Goal: Task Accomplishment & Management: Manage account settings

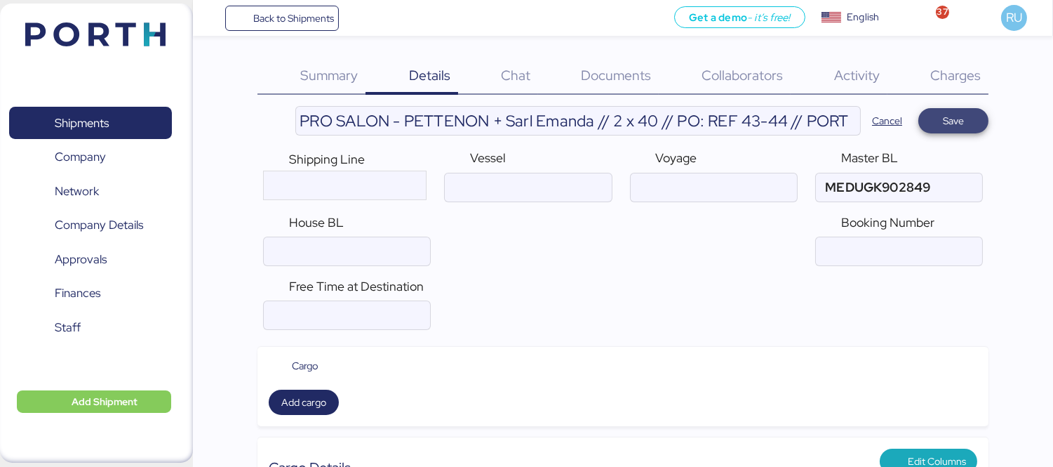
click at [936, 115] on span "Save" at bounding box center [954, 121] width 48 height 20
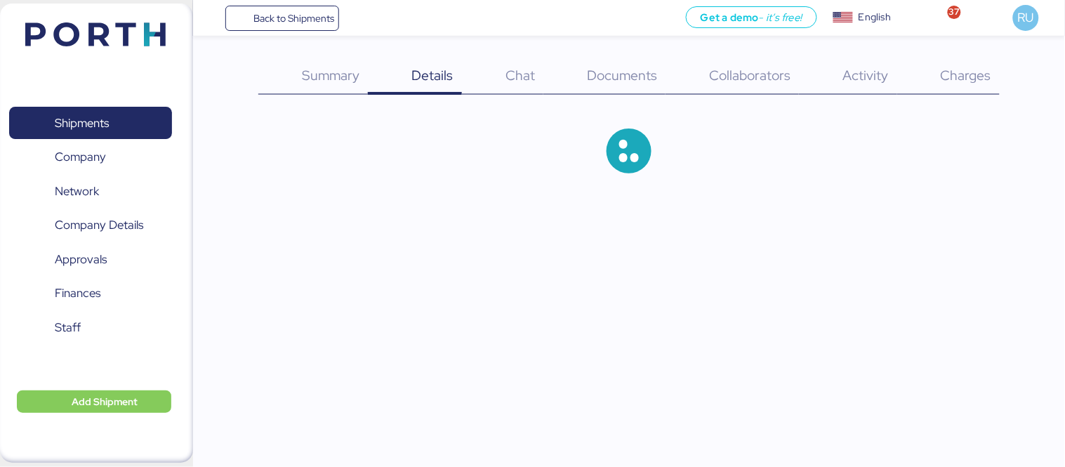
click at [103, 22] on img at bounding box center [95, 34] width 140 height 24
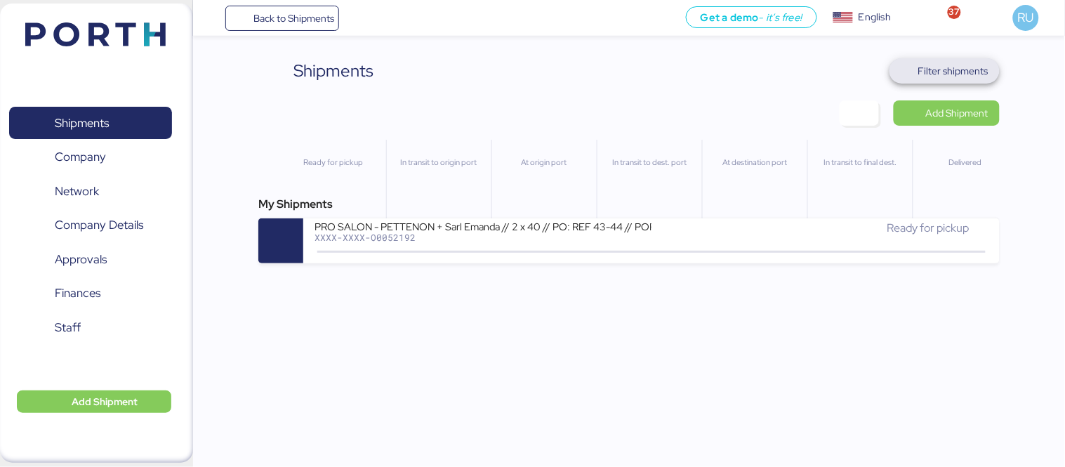
click at [948, 70] on span "Filter shipments" at bounding box center [953, 70] width 70 height 17
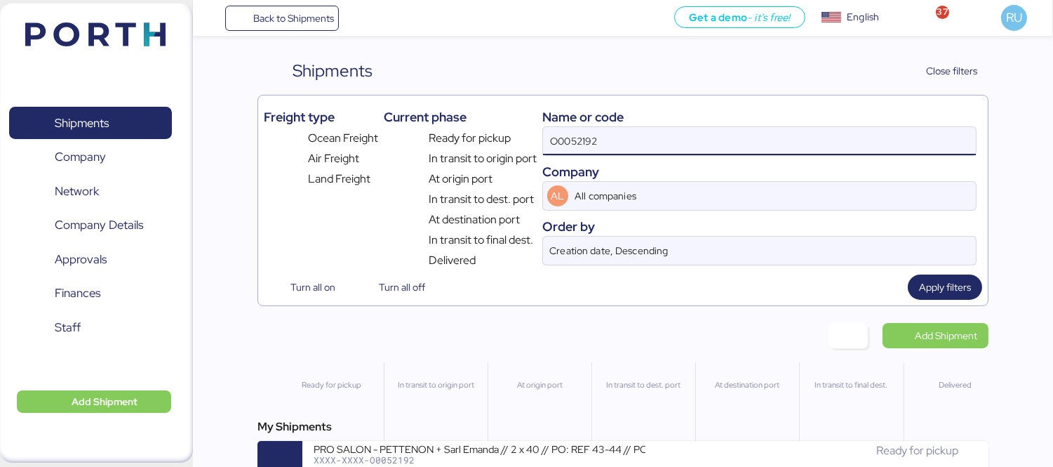
click at [651, 150] on input "O0052192" at bounding box center [759, 141] width 433 height 28
paste input "O0052182"
type input "O0052182"
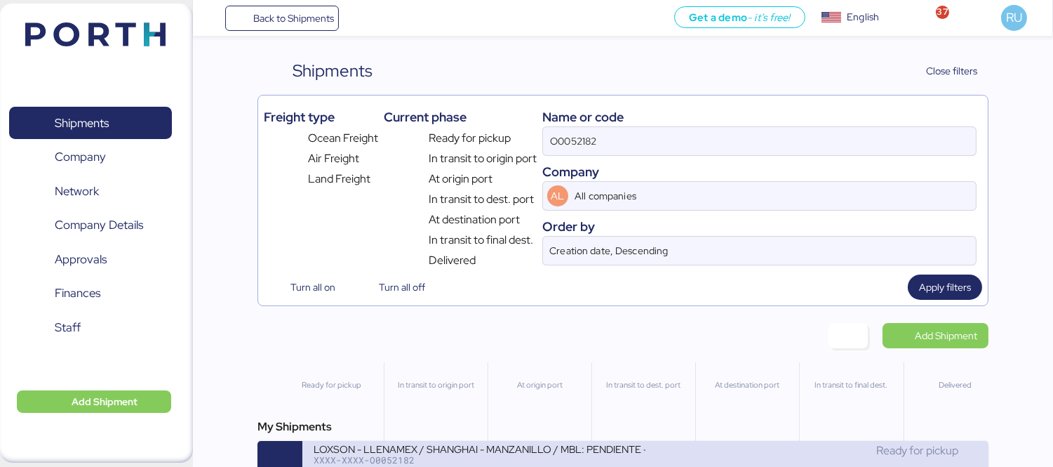
click at [569, 446] on div "LOXSON - LLENAMEX / SHANGHAI - MANZANILLO / MBL: PENDIENTE - HBL: KSSE250907965…" at bounding box center [480, 448] width 332 height 12
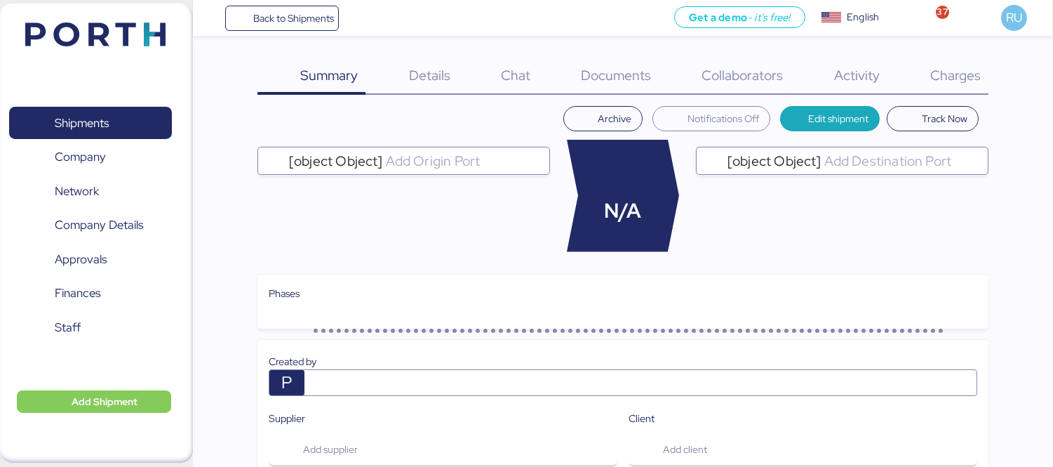
click at [925, 91] on div "Charges 0" at bounding box center [938, 76] width 101 height 36
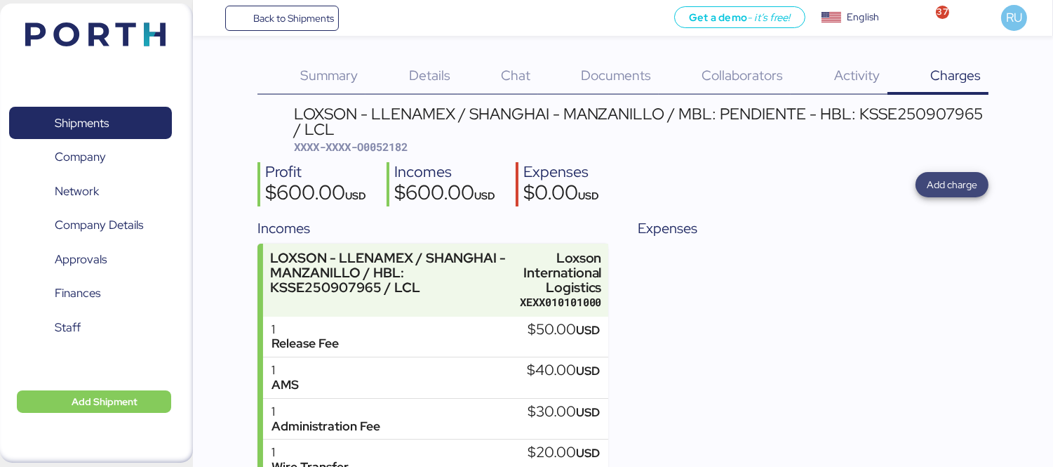
click at [934, 185] on span "Add charge" at bounding box center [952, 184] width 51 height 17
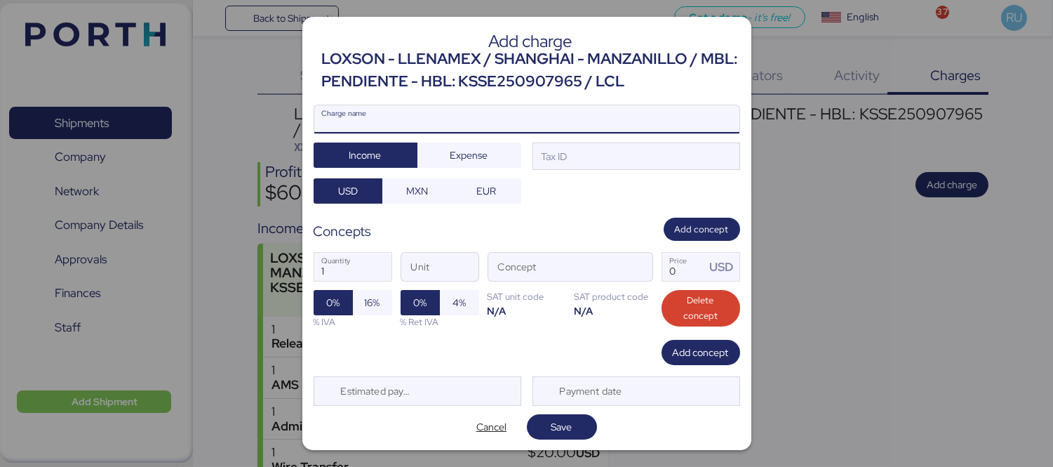
click at [622, 105] on input "Charge name" at bounding box center [526, 119] width 425 height 28
type input "[PERSON_NAME] terrestre"
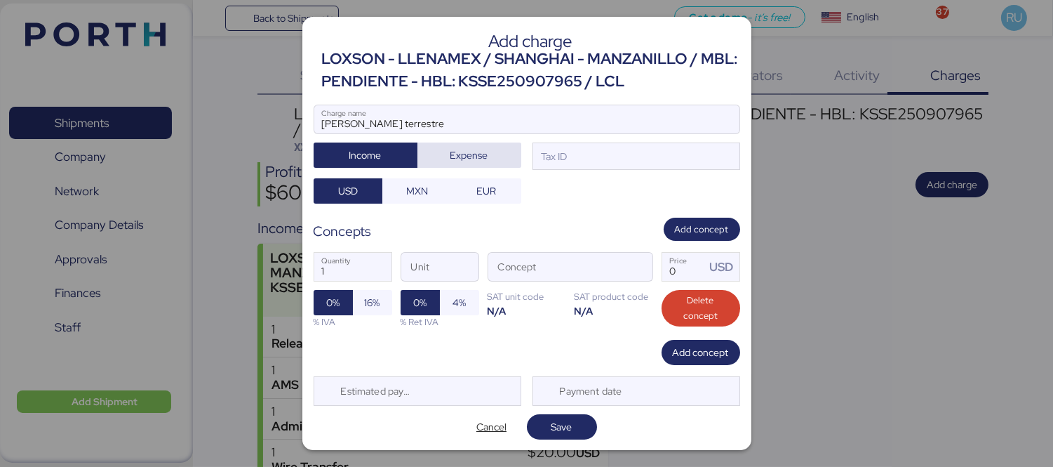
drag, startPoint x: 485, startPoint y: 134, endPoint x: 484, endPoint y: 154, distance: 20.4
click at [484, 154] on div "[PERSON_NAME] terrestre Charge name Income Expense Tax ID USD MXN EUR" at bounding box center [527, 155] width 427 height 100
click at [484, 154] on span "Expense" at bounding box center [469, 155] width 81 height 20
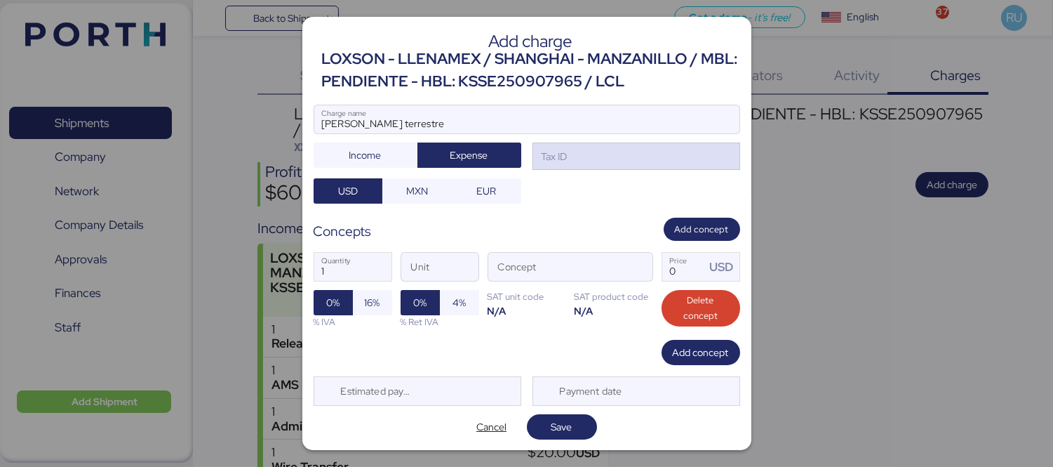
click at [592, 166] on div "Tax ID" at bounding box center [637, 156] width 208 height 28
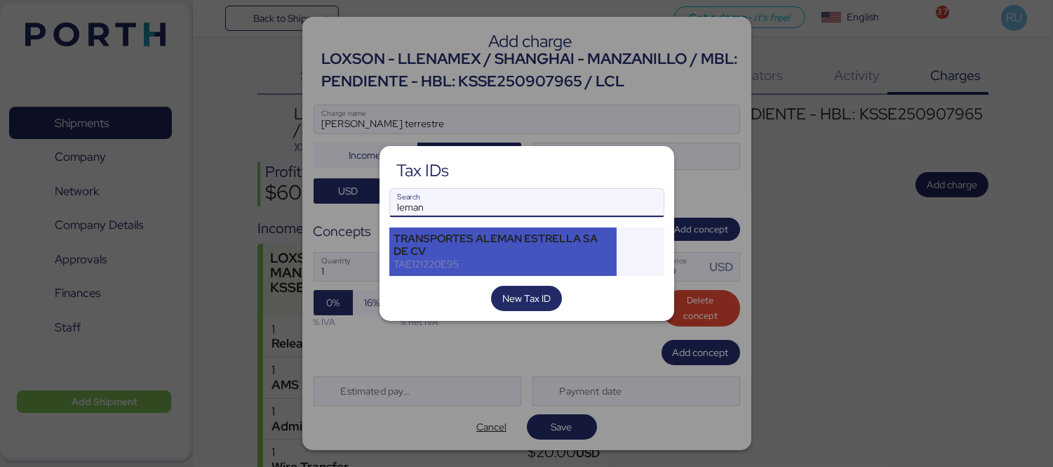
type input "leman"
click at [513, 239] on div "TRANSPORTES ALEMAN ESTRELLA SA DE CV" at bounding box center [503, 244] width 218 height 25
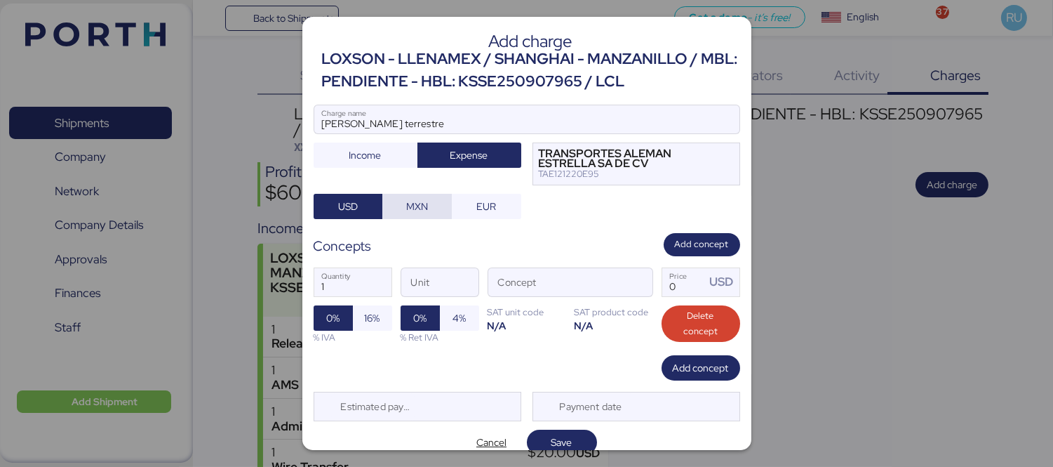
click at [422, 206] on span "MXN" at bounding box center [417, 206] width 22 height 17
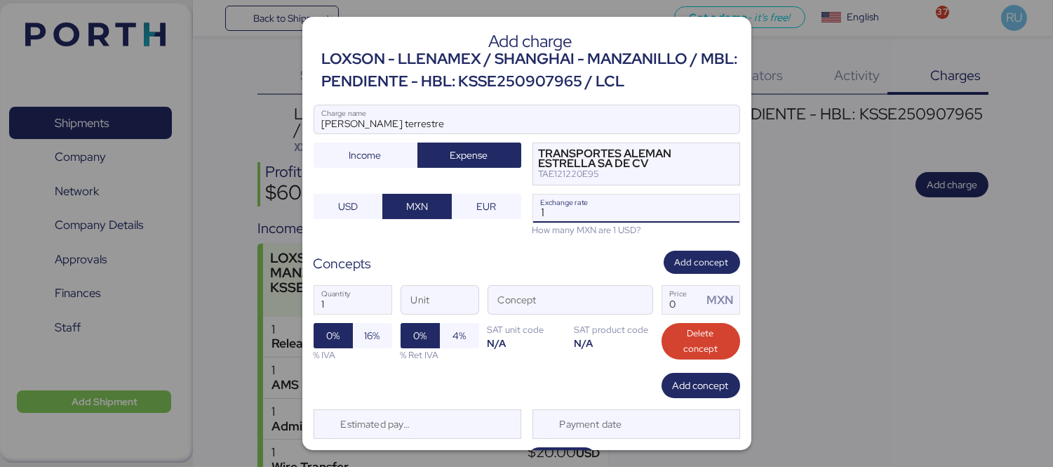
click at [582, 222] on input "1" at bounding box center [636, 208] width 206 height 28
type input "18.4"
click at [643, 305] on div "Concept" at bounding box center [571, 299] width 166 height 29
click at [619, 305] on input "Concept" at bounding box center [553, 300] width 131 height 28
click at [629, 298] on span "button" at bounding box center [637, 302] width 29 height 29
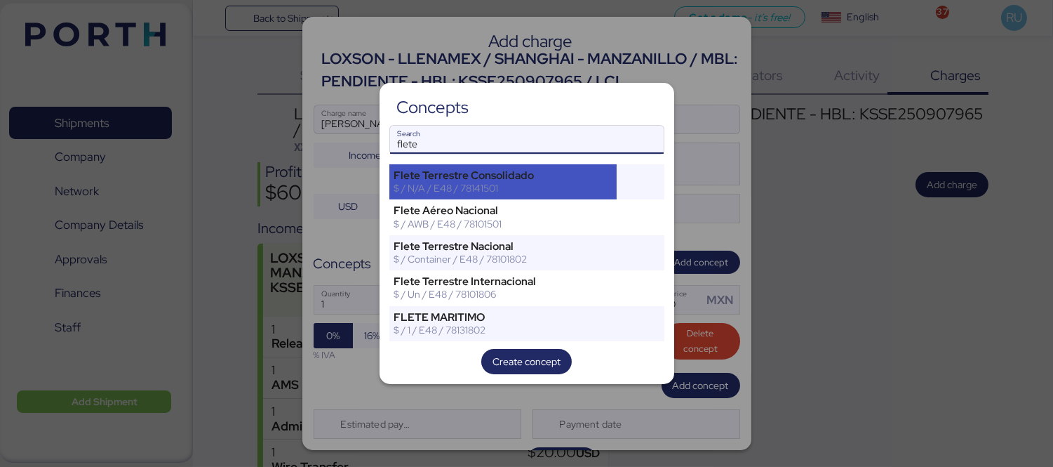
type input "flete"
click at [580, 193] on div "$ / N/A / E48 / 78141501" at bounding box center [503, 188] width 218 height 13
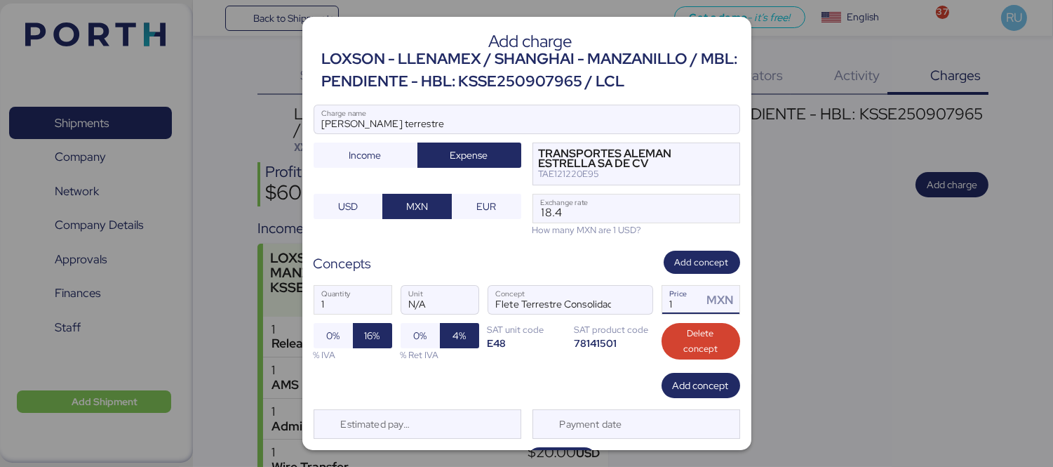
click at [672, 295] on input "1" at bounding box center [682, 300] width 41 height 28
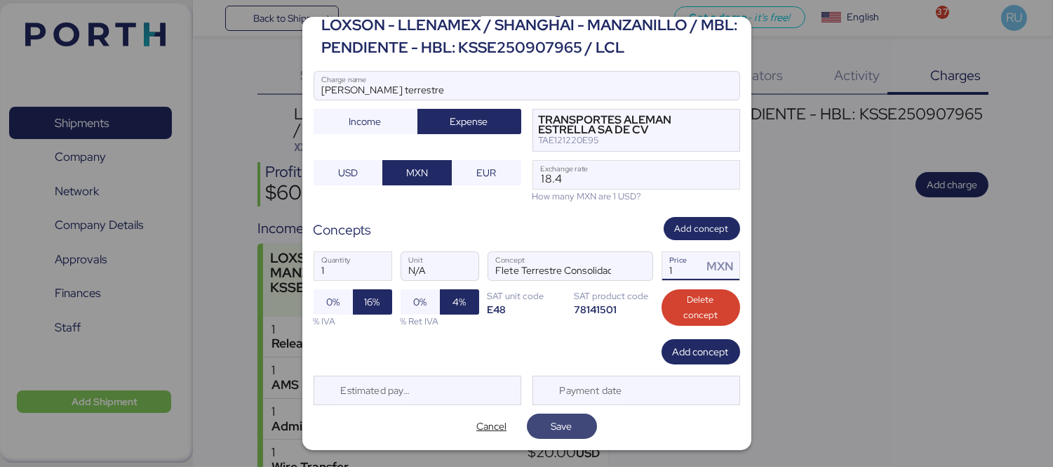
type input "1"
click at [552, 428] on span "Save" at bounding box center [562, 426] width 21 height 17
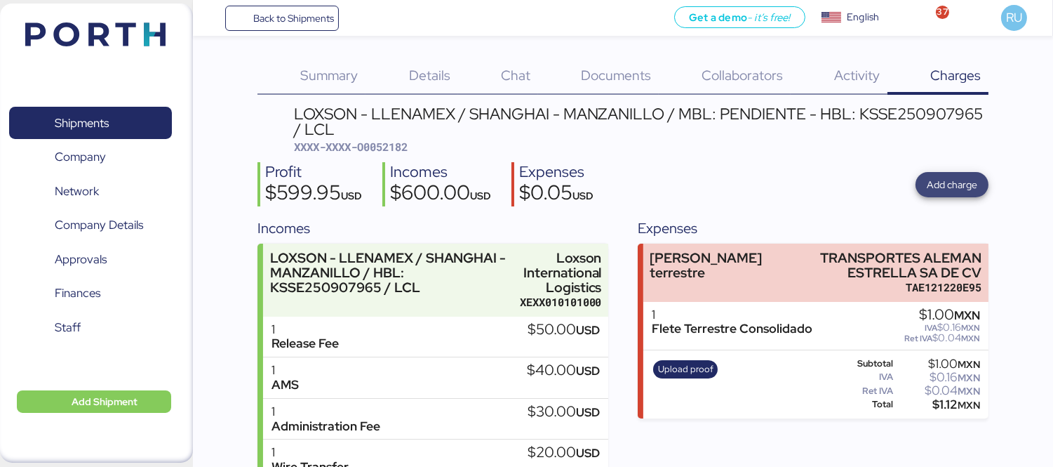
click at [925, 184] on span "Add charge" at bounding box center [952, 184] width 73 height 25
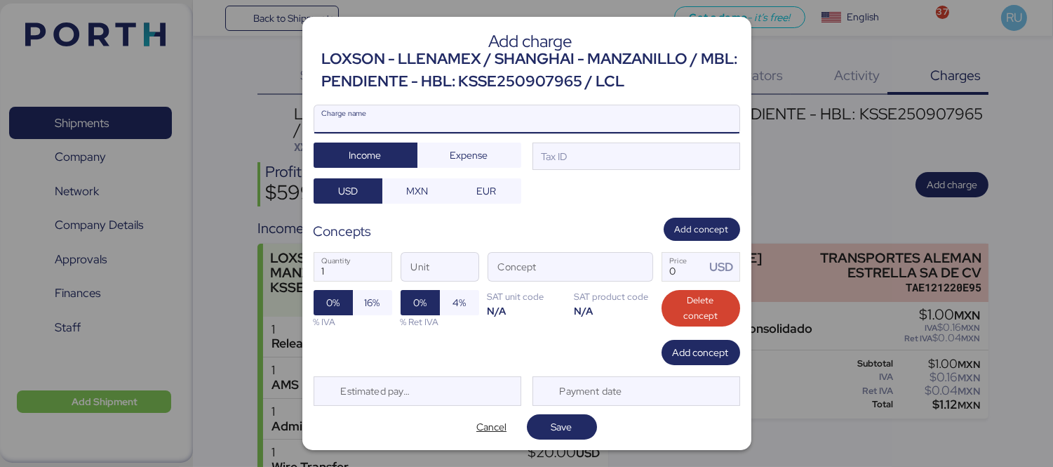
click at [548, 116] on input "Charge name" at bounding box center [526, 119] width 425 height 28
type input "cargos locales"
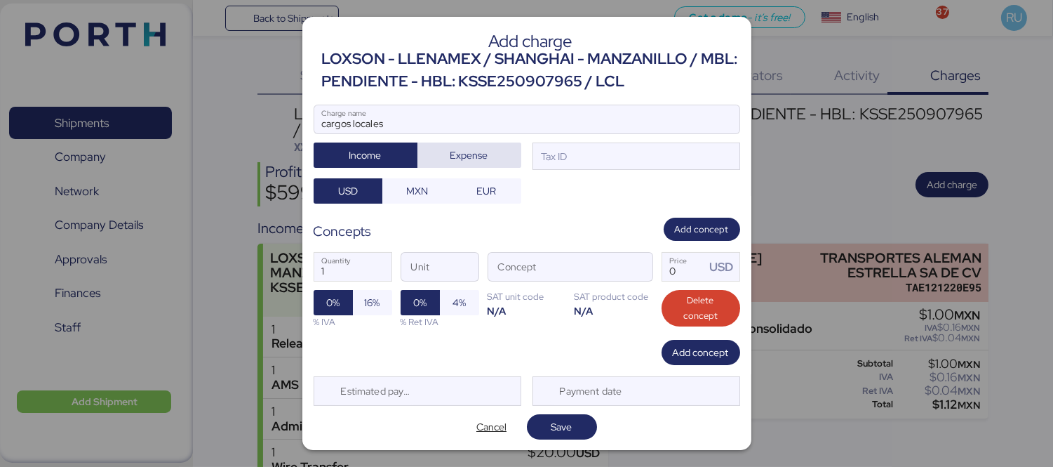
click at [468, 161] on span "Expense" at bounding box center [470, 155] width 38 height 17
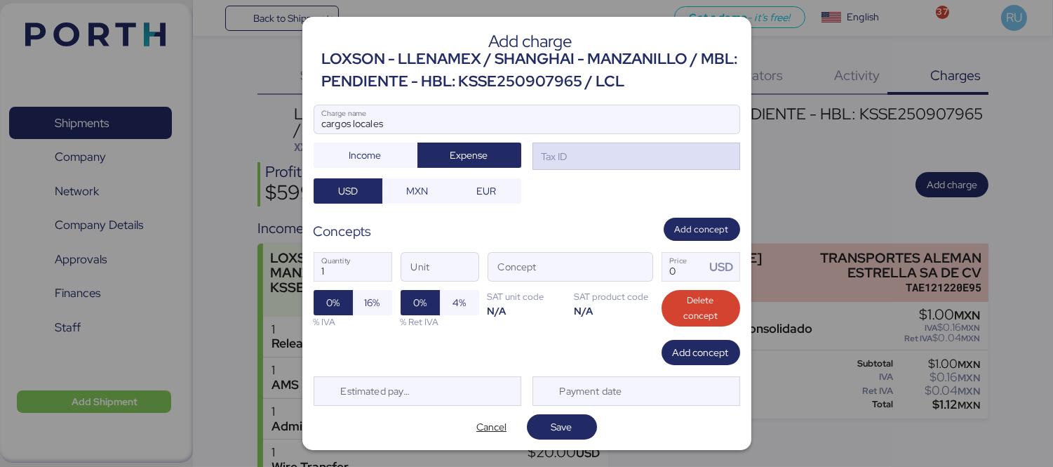
click at [569, 159] on div "Tax ID" at bounding box center [637, 156] width 208 height 28
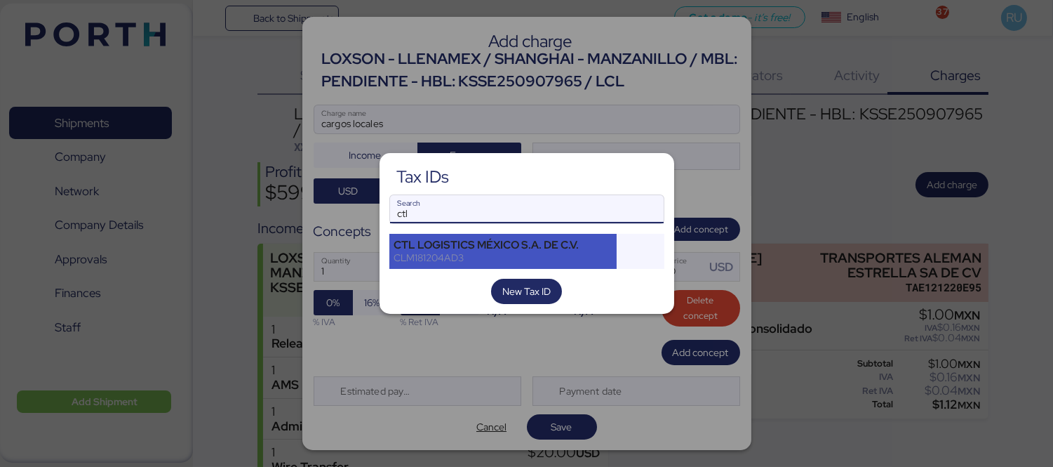
type input "ctl"
click at [494, 253] on div "CLM181204AD3" at bounding box center [503, 257] width 218 height 13
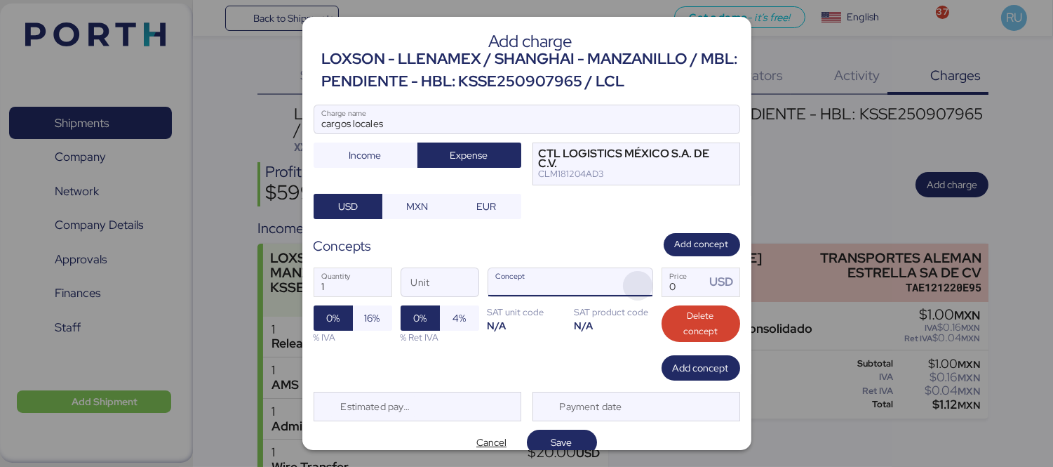
click at [639, 286] on span "button" at bounding box center [637, 285] width 29 height 29
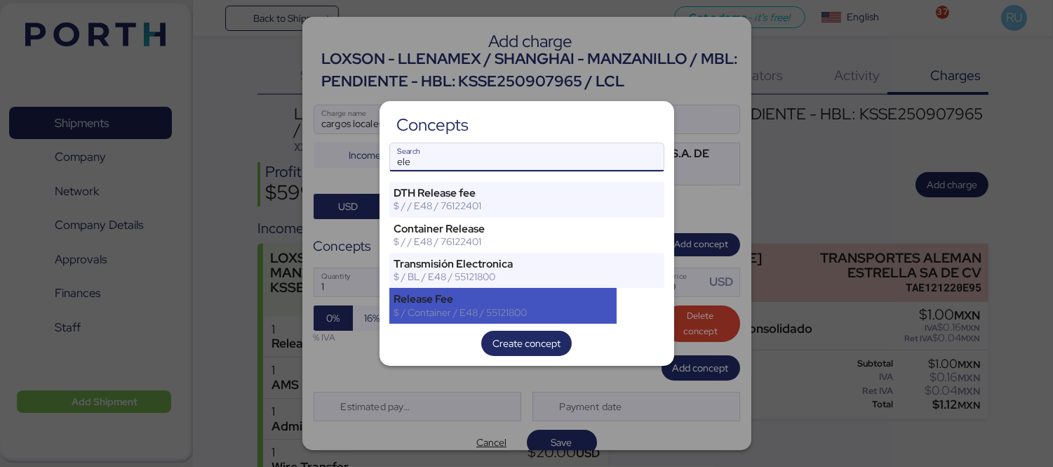
type input "ele"
click at [567, 297] on div "Release Fee" at bounding box center [503, 299] width 218 height 13
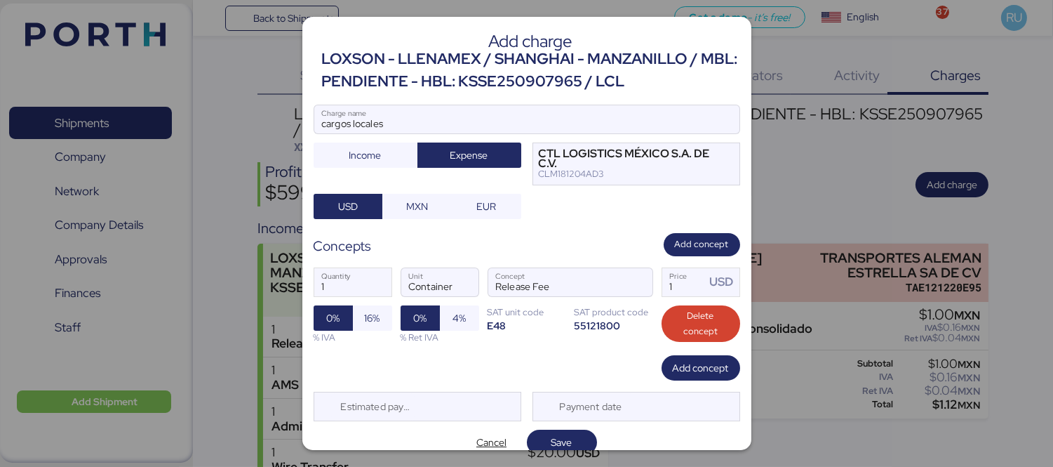
scroll to position [16, 0]
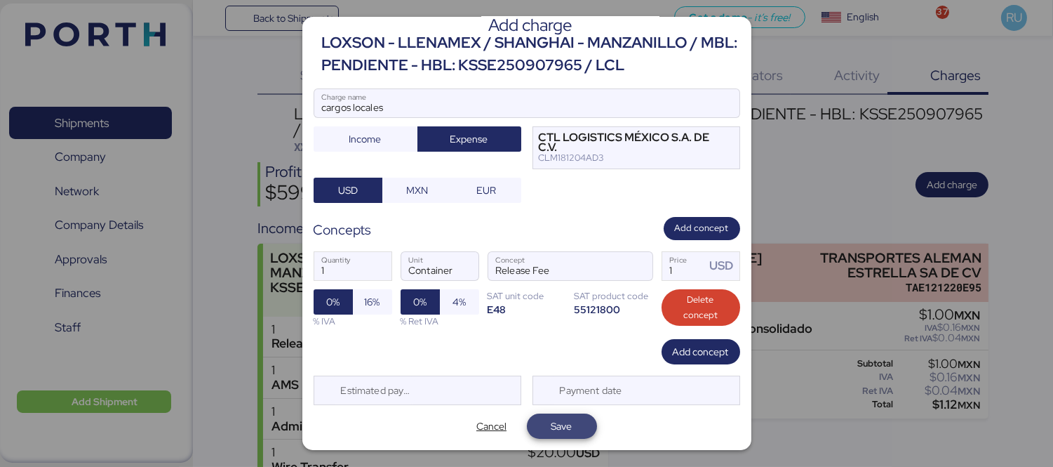
click at [560, 428] on span "Save" at bounding box center [562, 426] width 21 height 17
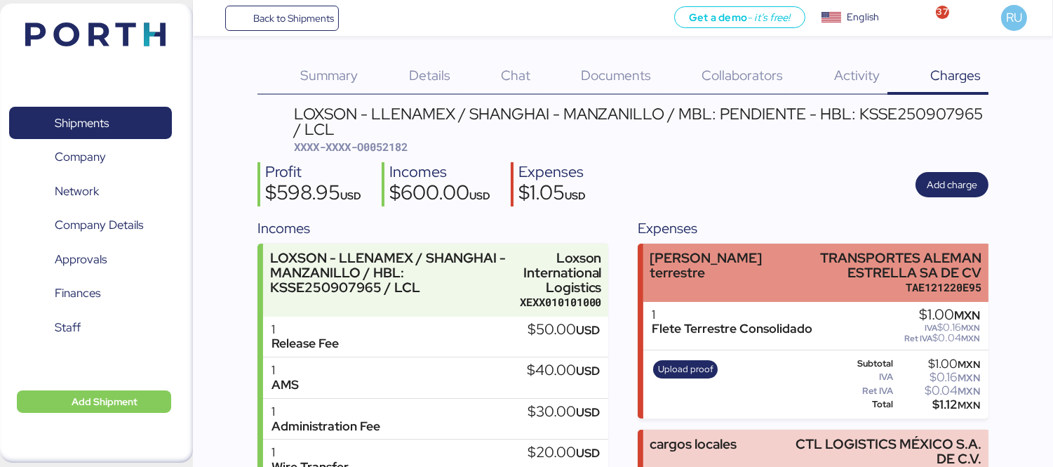
click at [728, 268] on div "[PERSON_NAME] terrestre" at bounding box center [713, 273] width 126 height 44
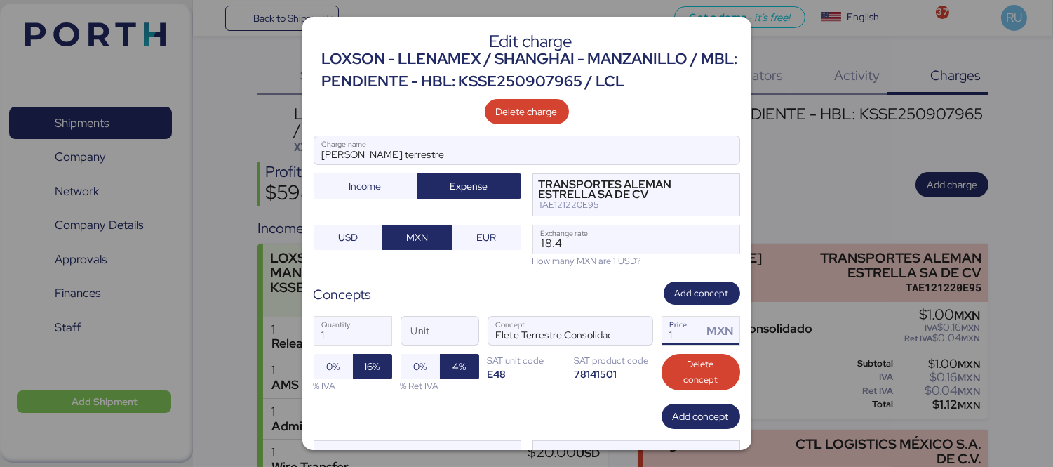
click at [683, 326] on input "1" at bounding box center [682, 330] width 41 height 28
paste input "4792.85"
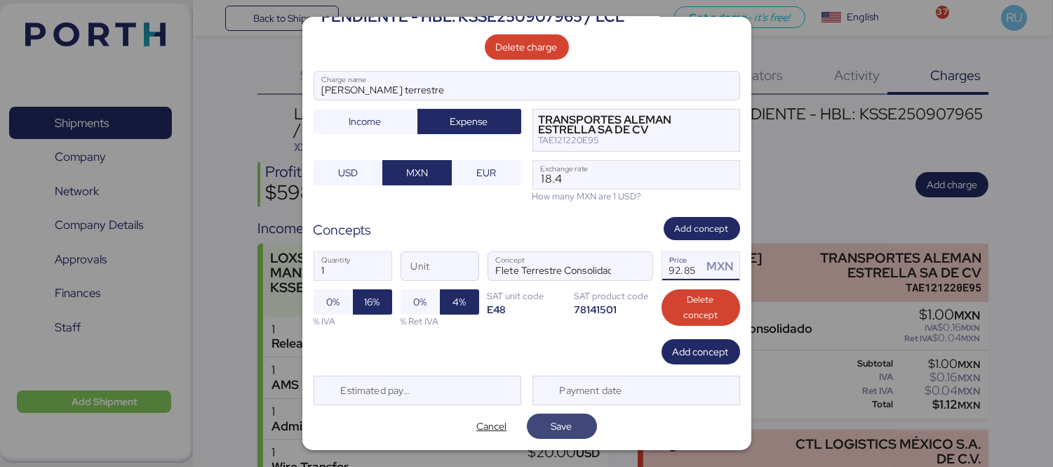
type input "4792.85"
click at [568, 419] on span "Save" at bounding box center [562, 426] width 48 height 20
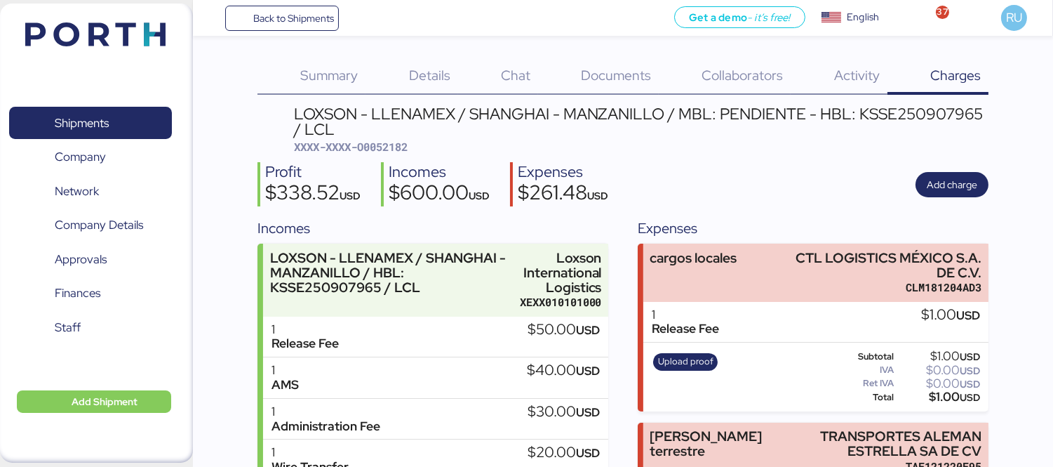
click at [102, 17] on header at bounding box center [74, 33] width 135 height 44
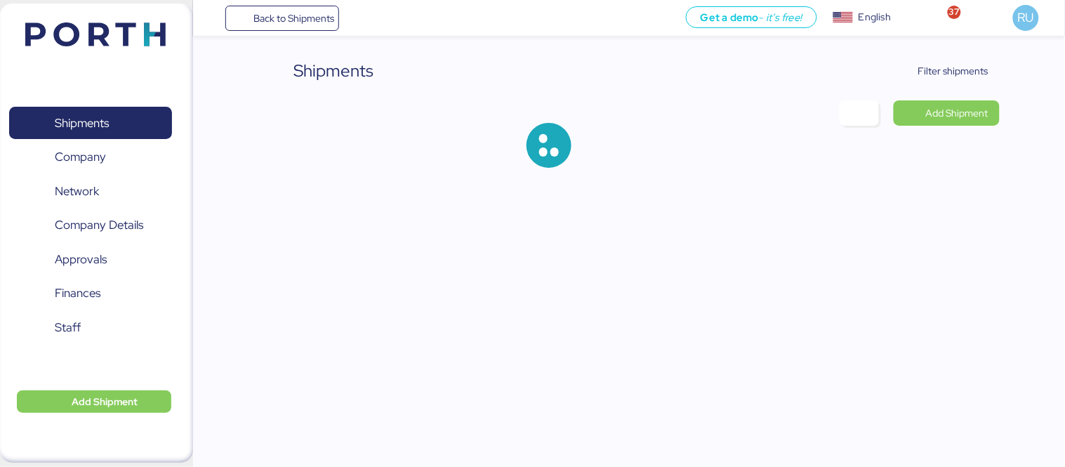
drag, startPoint x: 927, startPoint y: 88, endPoint x: 938, endPoint y: 75, distance: 17.4
click at [927, 88] on div "Shipments Filter shipments Add Shipment" at bounding box center [628, 124] width 741 height 132
click at [939, 75] on span "Filter shipments" at bounding box center [953, 70] width 70 height 17
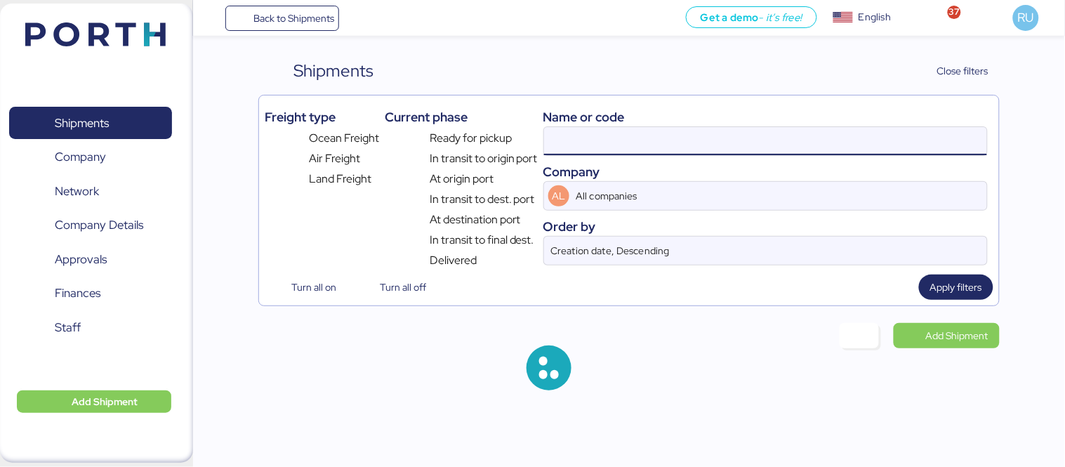
click at [764, 130] on input at bounding box center [765, 141] width 443 height 28
paste input "SHMZL25190329"
type input "O0052182SHMZL25190329"
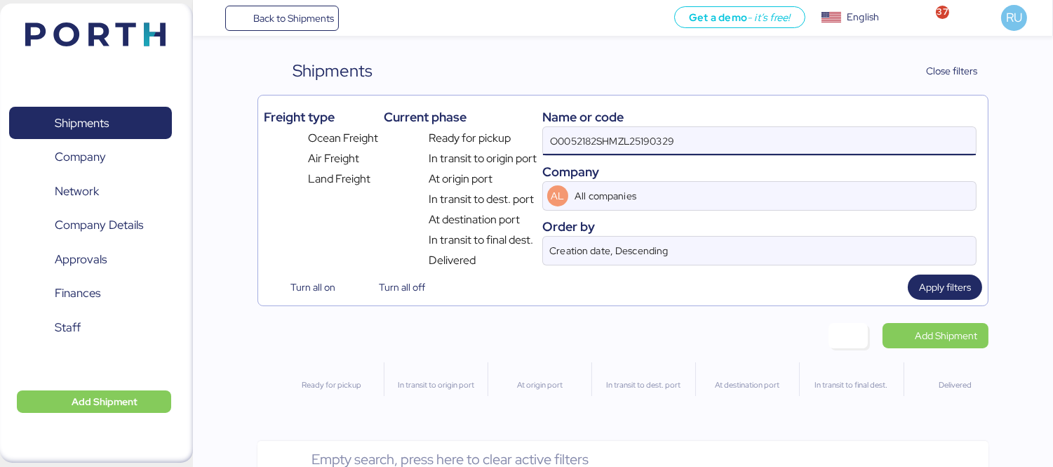
click at [764, 130] on input "O0052182SHMZL25190329" at bounding box center [759, 141] width 433 height 28
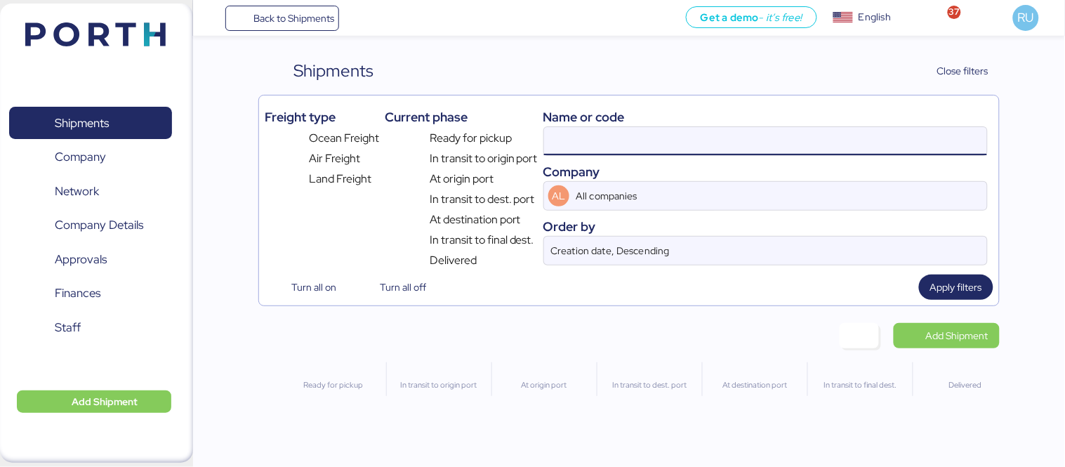
paste input "SHMZL25190329"
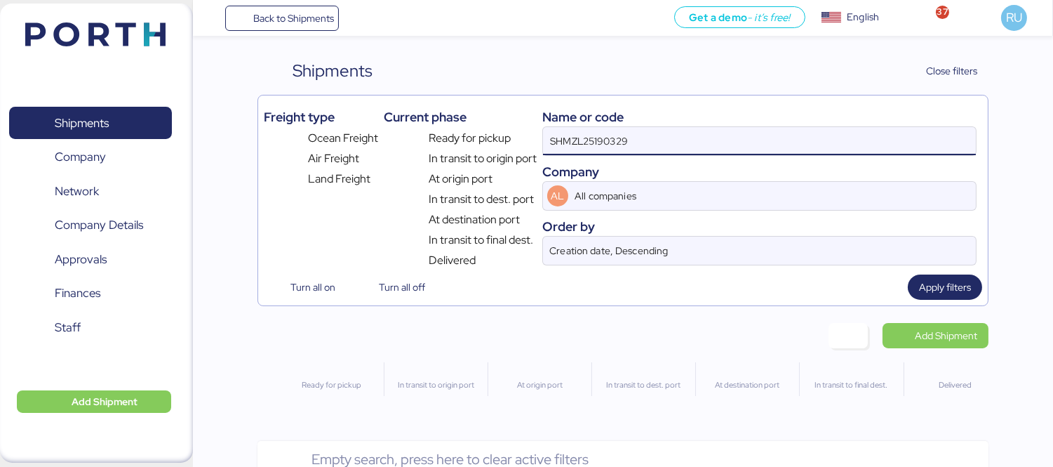
type input "SHMZL25190329"
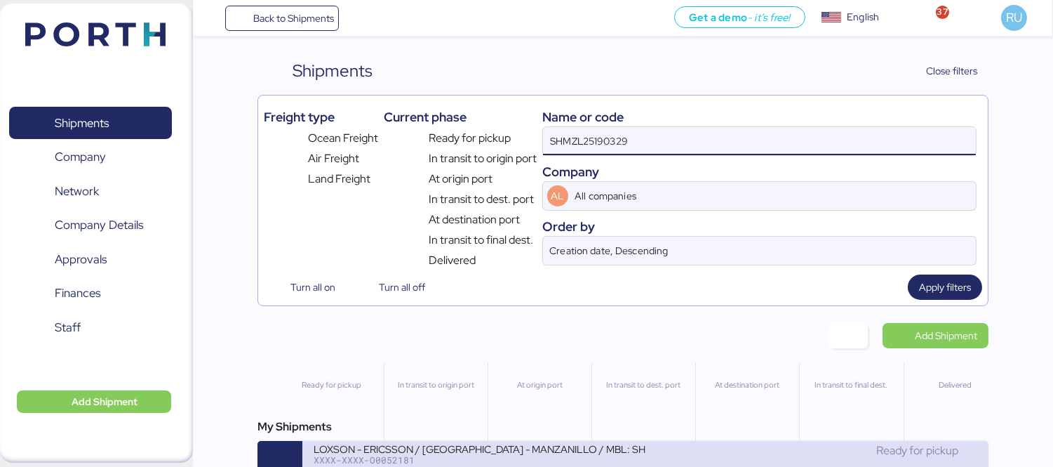
click at [709, 455] on div "Ready for pickup" at bounding box center [812, 450] width 332 height 17
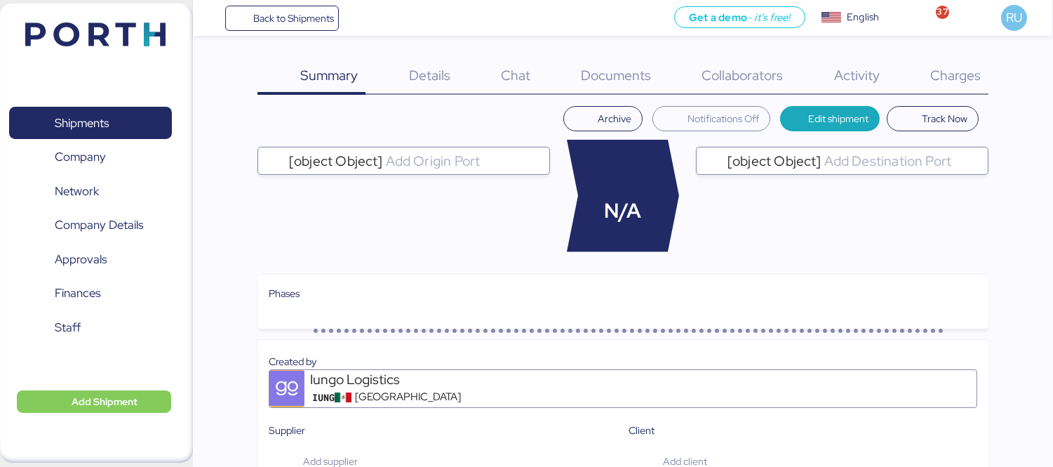
click at [958, 64] on div "Charges 0" at bounding box center [938, 76] width 101 height 36
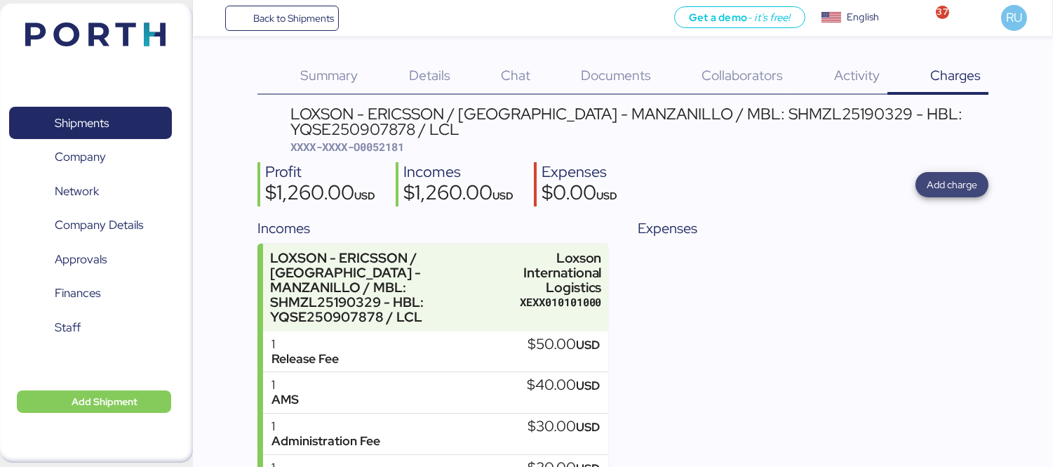
click at [937, 187] on span "Add charge" at bounding box center [952, 184] width 51 height 17
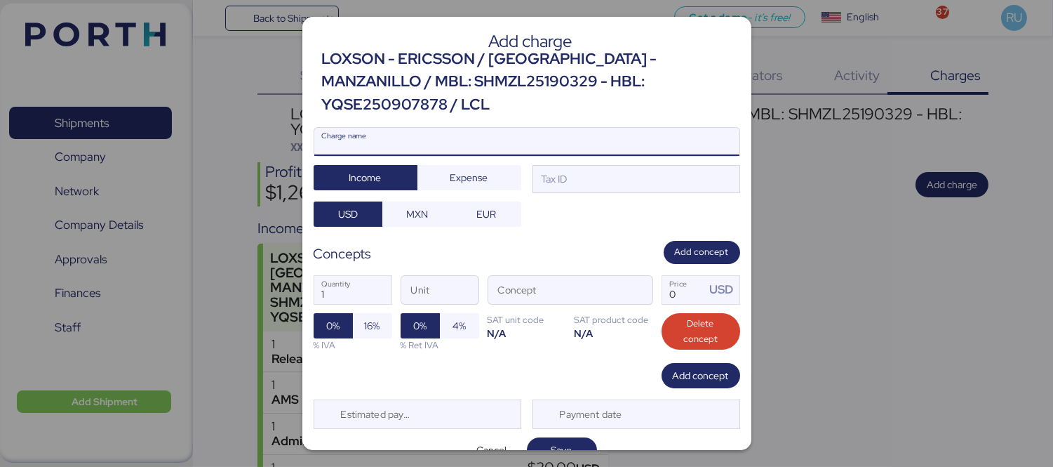
click at [625, 128] on input "Charge name" at bounding box center [526, 142] width 425 height 28
type input "flete terrestre"
click at [478, 169] on span "Expense" at bounding box center [470, 177] width 38 height 17
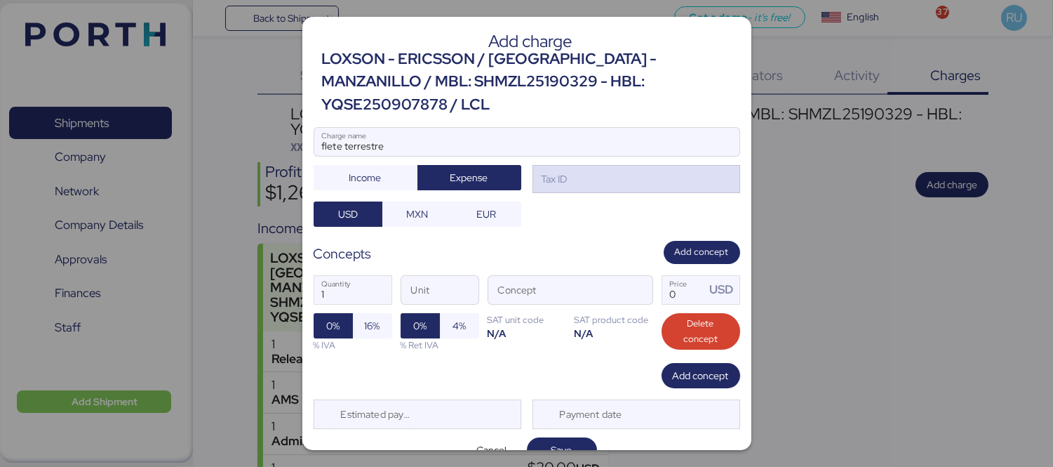
click at [563, 165] on div "Tax ID" at bounding box center [637, 179] width 208 height 28
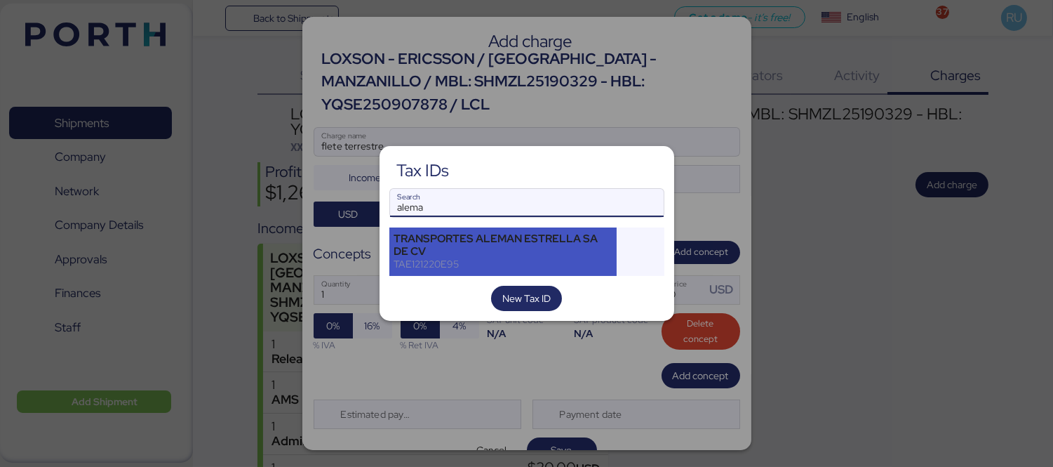
type input "alema"
click at [465, 236] on div "TRANSPORTES ALEMAN ESTRELLA SA DE CV" at bounding box center [503, 244] width 218 height 25
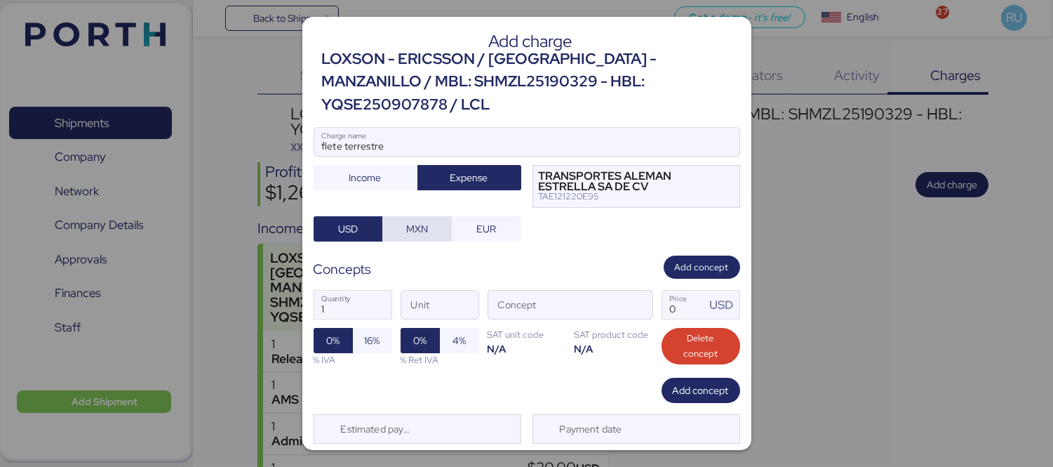
click at [411, 220] on span "MXN" at bounding box center [417, 228] width 22 height 17
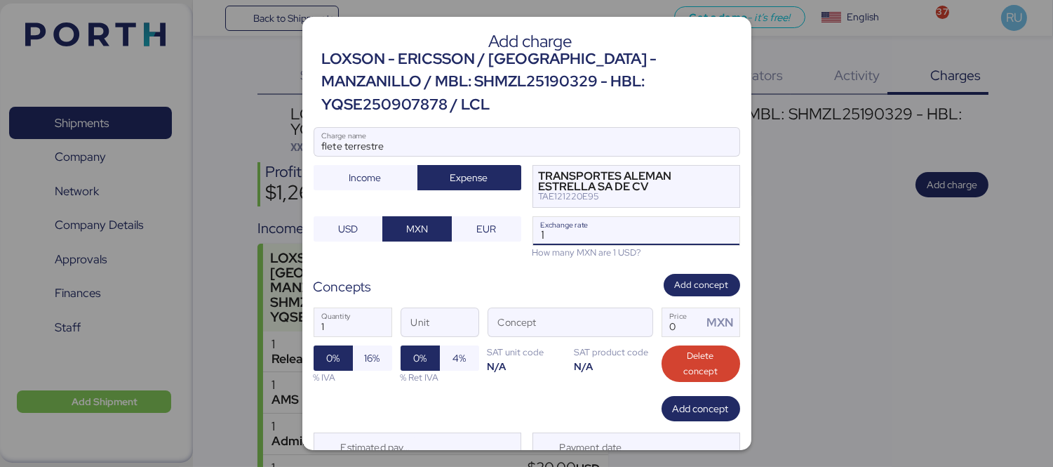
click at [549, 217] on input "1" at bounding box center [636, 231] width 206 height 28
type input "18.4"
click at [639, 312] on span "button" at bounding box center [637, 326] width 29 height 29
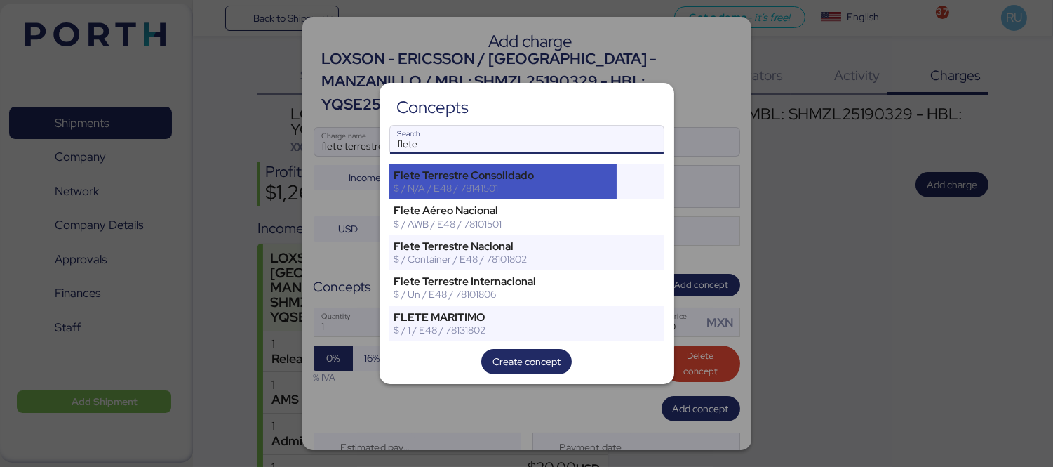
type input "flete"
click at [581, 169] on div "Flete Terrestre Consolidado" at bounding box center [503, 175] width 218 height 13
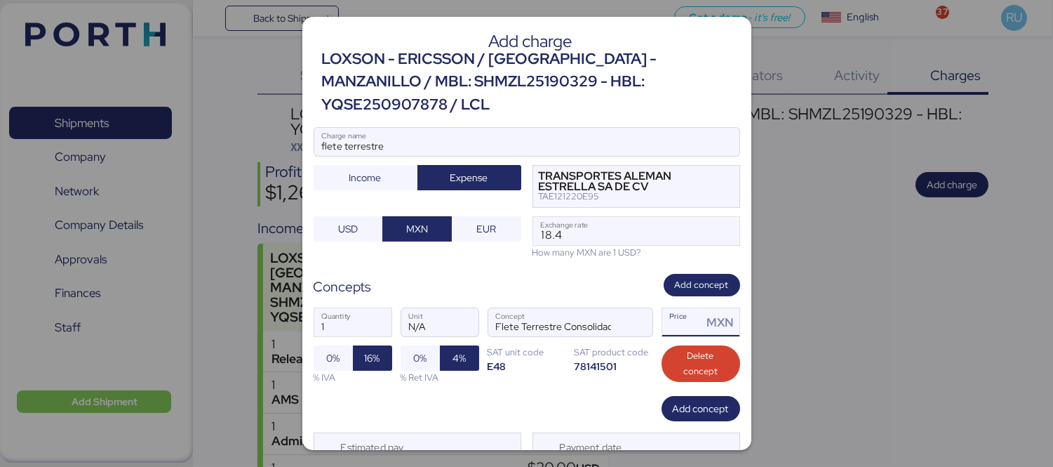
click at [676, 308] on input "Price MXN" at bounding box center [682, 322] width 41 height 28
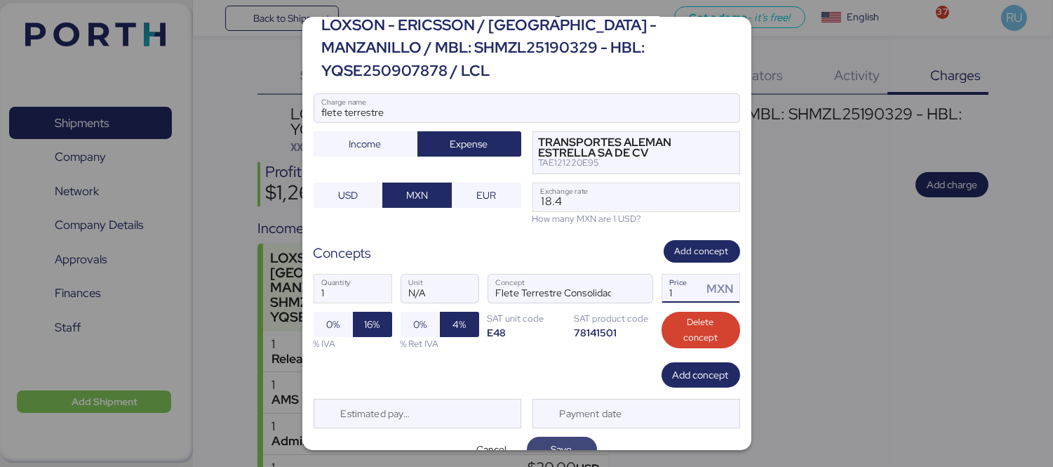
type input "1"
click at [570, 439] on span "Save" at bounding box center [562, 449] width 48 height 20
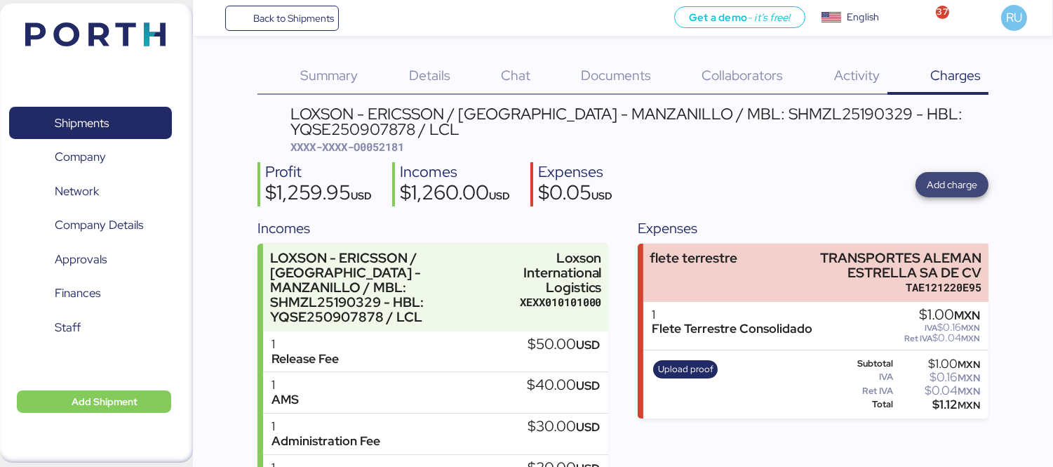
click at [935, 187] on span "Add charge" at bounding box center [952, 184] width 51 height 17
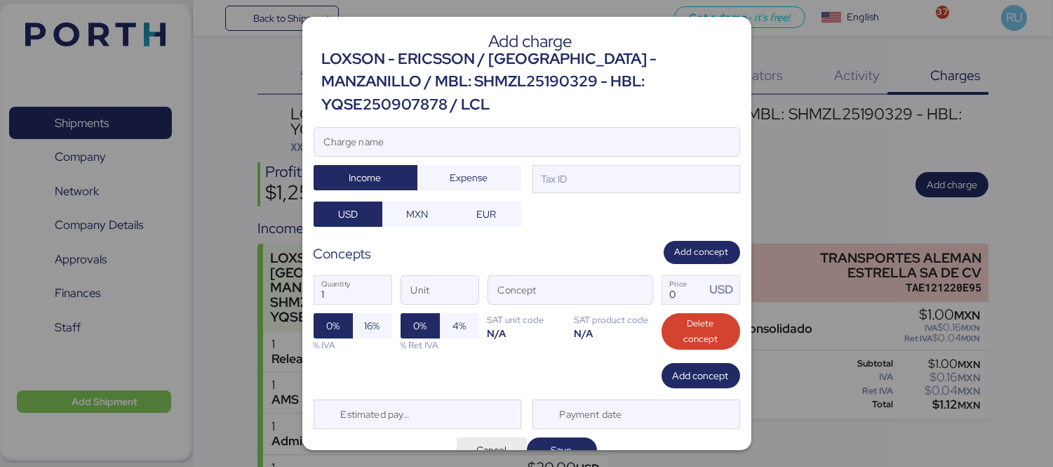
click at [477, 441] on span "Cancel" at bounding box center [492, 449] width 30 height 17
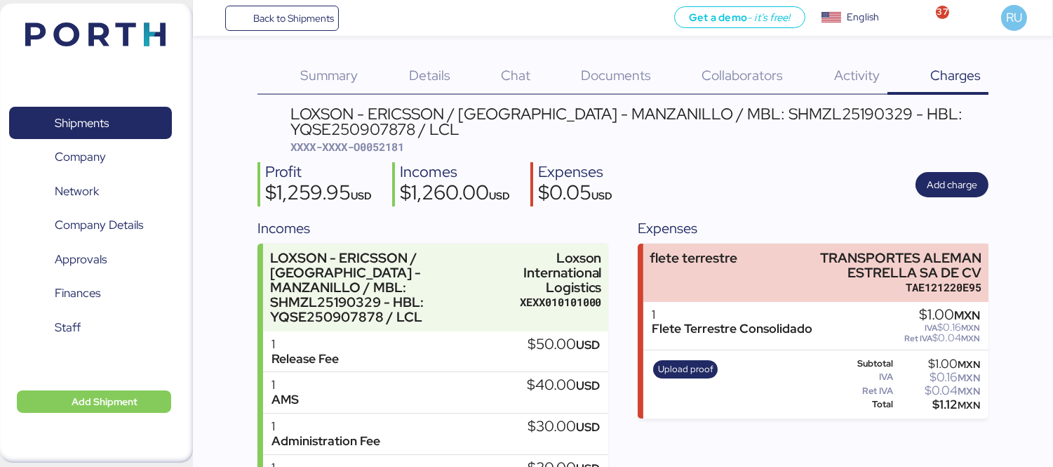
click at [115, 44] on img at bounding box center [95, 34] width 140 height 24
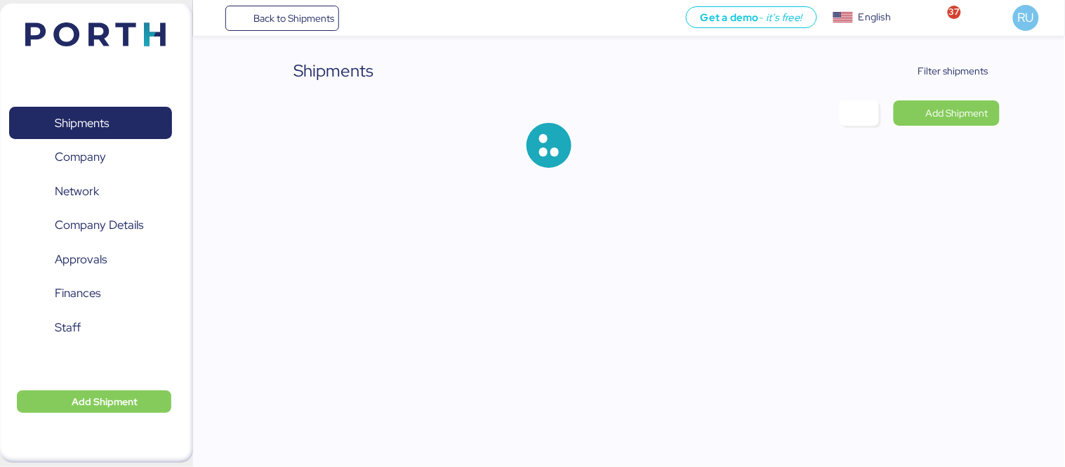
click at [957, 56] on div "Shipments Filter shipments Add Shipment" at bounding box center [532, 95] width 1065 height 190
click at [955, 63] on span "Filter shipments" at bounding box center [953, 70] width 70 height 17
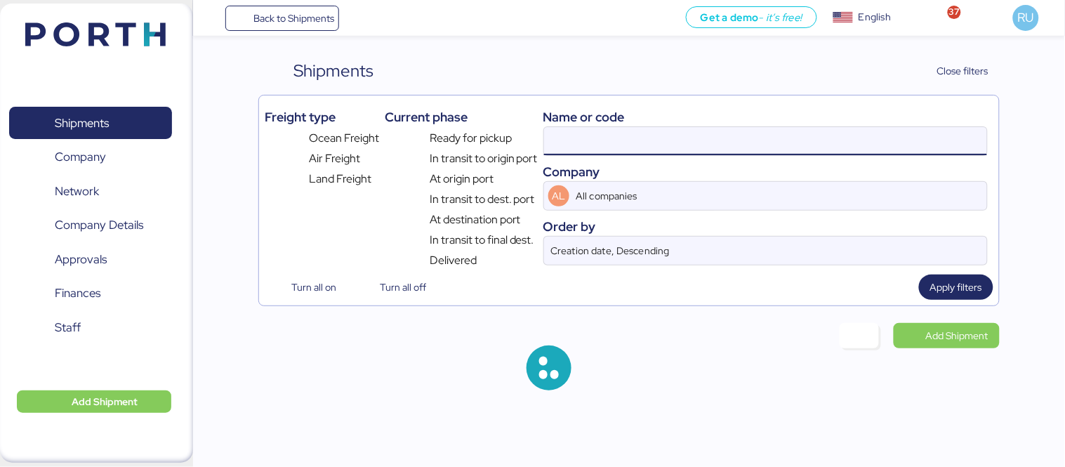
click at [697, 129] on input at bounding box center [765, 141] width 443 height 28
paste input "SHMZL25190329"
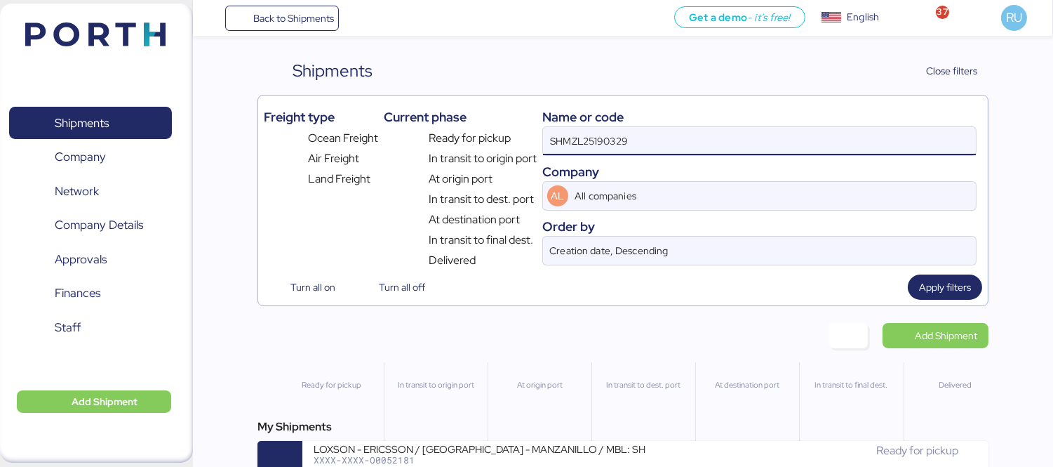
type input "SHMZL25190329"
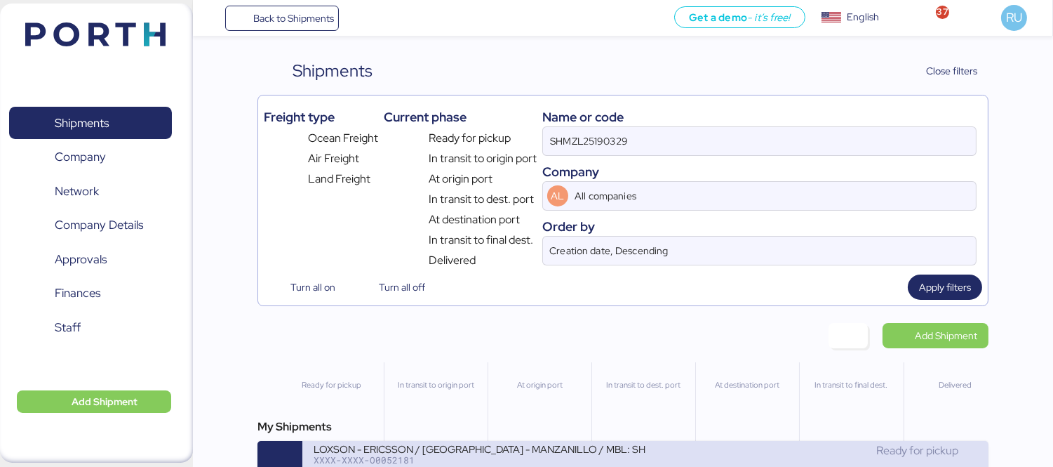
click at [552, 461] on div "XXXX-XXXX-O0052181" at bounding box center [480, 460] width 332 height 10
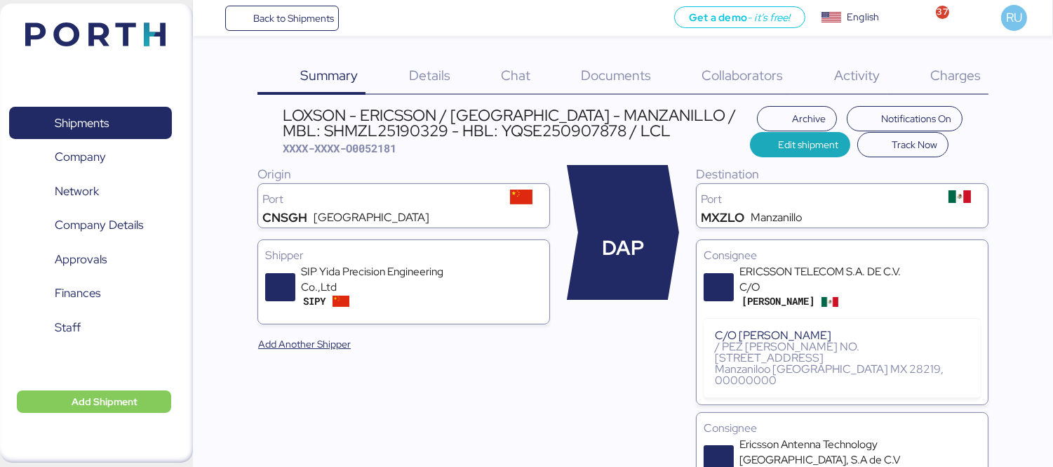
click at [967, 78] on span "Charges" at bounding box center [956, 75] width 51 height 18
